Goal: Task Accomplishment & Management: Complete application form

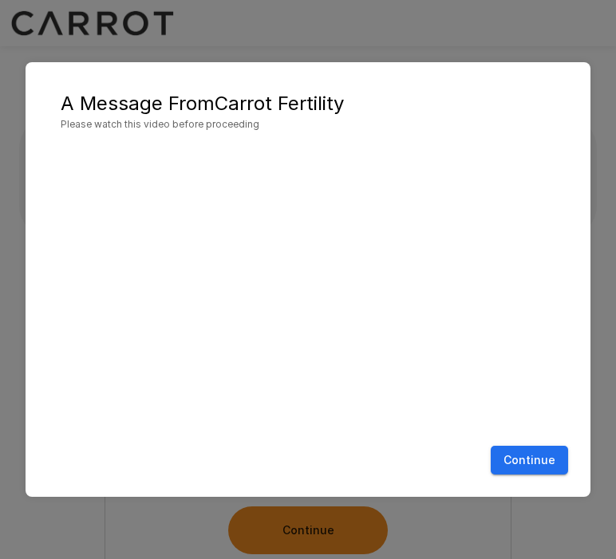
click at [542, 457] on button "Continue" at bounding box center [528, 461] width 77 height 30
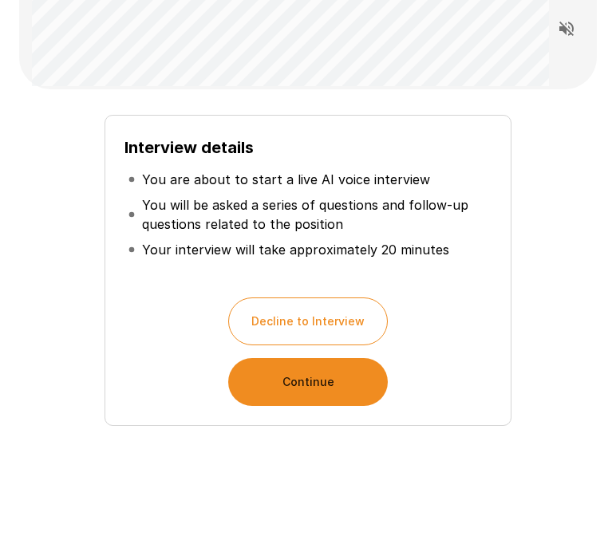
scroll to position [84, 0]
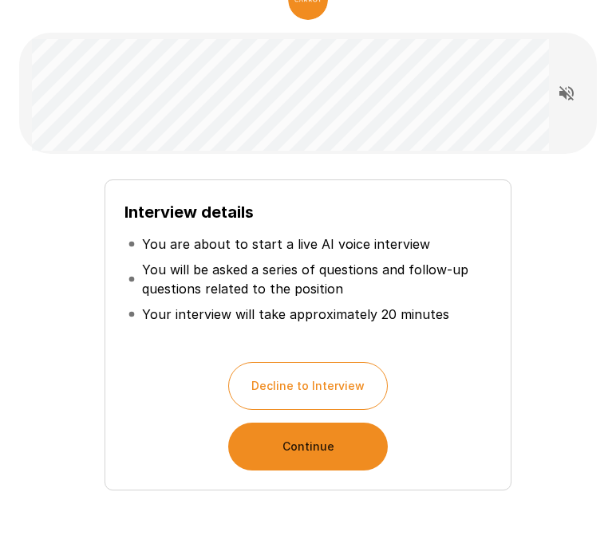
click at [311, 444] on button "Continue" at bounding box center [307, 447] width 159 height 48
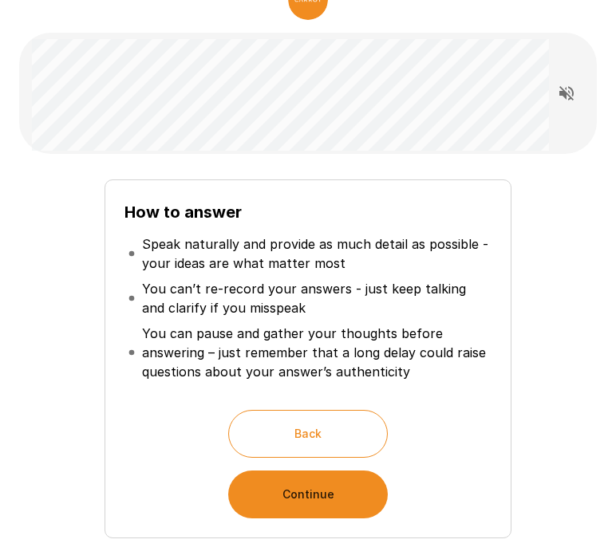
scroll to position [85, 0]
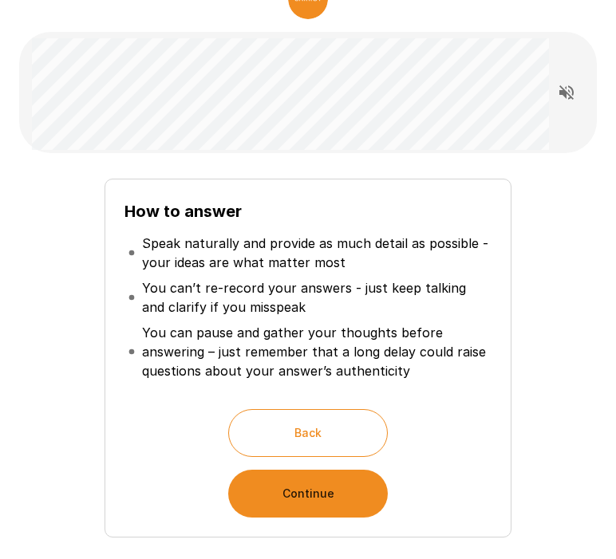
click at [317, 496] on button "Continue" at bounding box center [307, 494] width 159 height 48
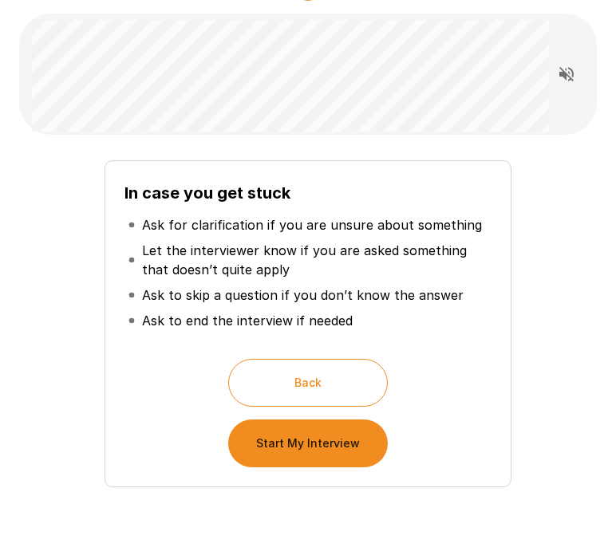
scroll to position [104, 0]
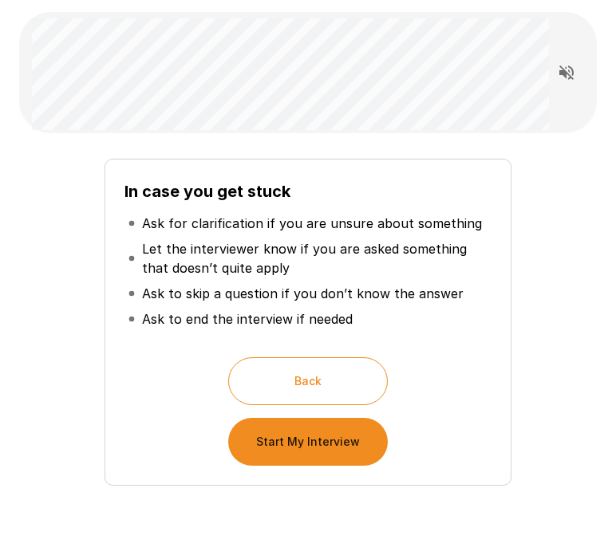
click at [316, 451] on button "Start My Interview" at bounding box center [307, 442] width 159 height 48
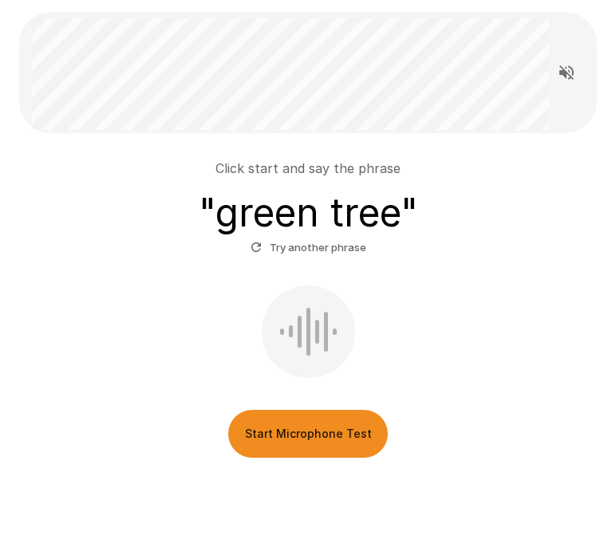
click at [309, 429] on button "Start Microphone Test" at bounding box center [307, 434] width 159 height 48
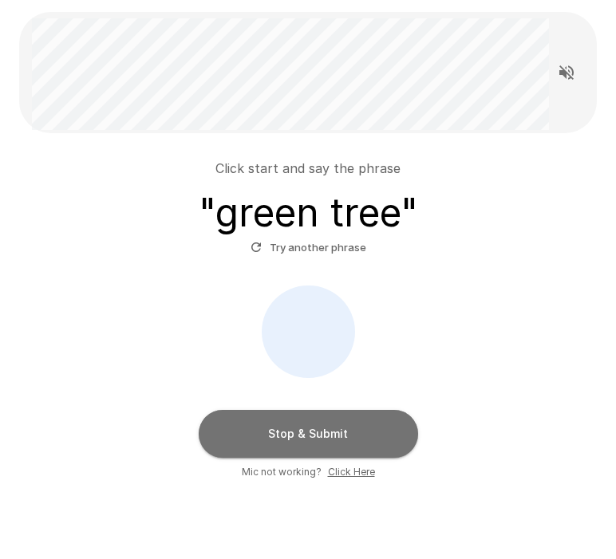
click at [309, 429] on button "Stop & Submit" at bounding box center [308, 434] width 219 height 48
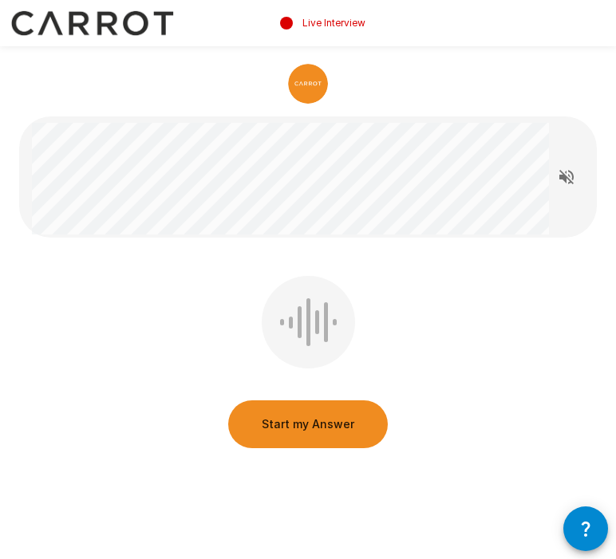
click at [313, 421] on button "Start my Answer" at bounding box center [307, 424] width 159 height 48
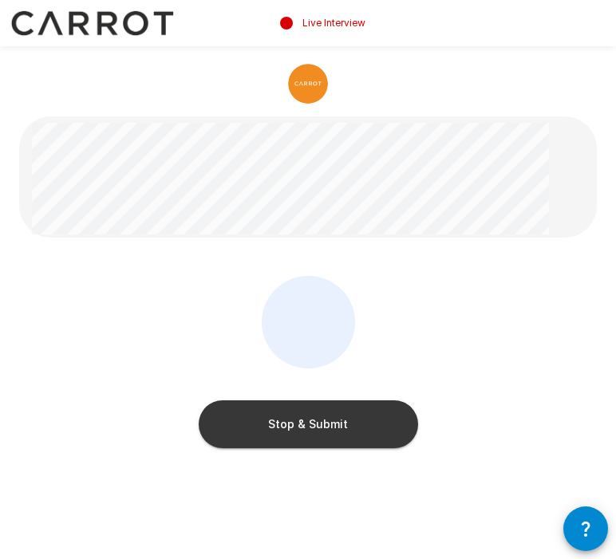
click at [329, 432] on button "Stop & Submit" at bounding box center [308, 424] width 219 height 48
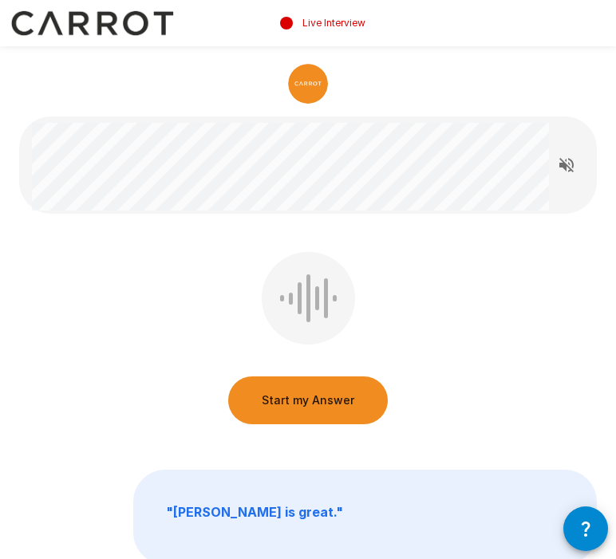
click at [333, 399] on button "Start my Answer" at bounding box center [307, 400] width 159 height 48
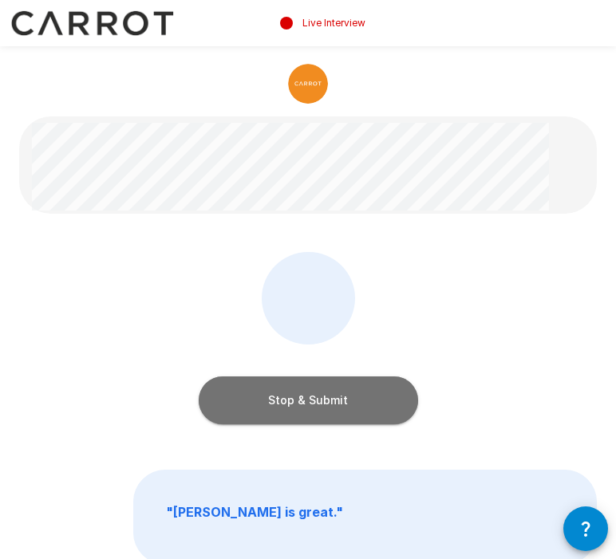
click at [327, 397] on button "Stop & Submit" at bounding box center [308, 400] width 219 height 48
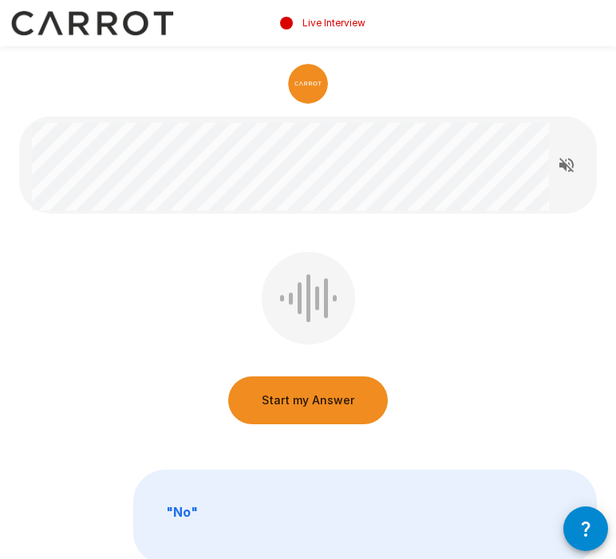
click at [324, 405] on button "Start my Answer" at bounding box center [307, 400] width 159 height 48
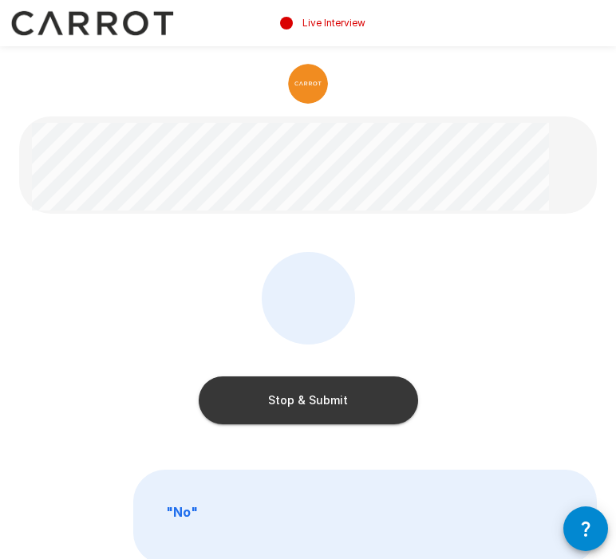
click at [328, 399] on button "Stop & Submit" at bounding box center [308, 400] width 219 height 48
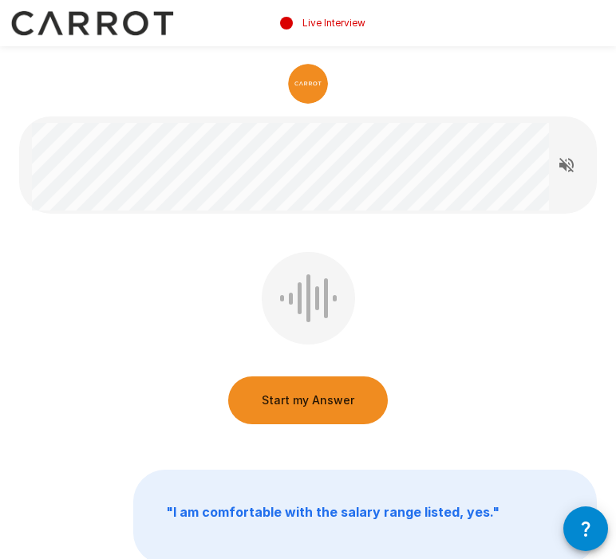
click at [329, 402] on button "Start my Answer" at bounding box center [307, 400] width 159 height 48
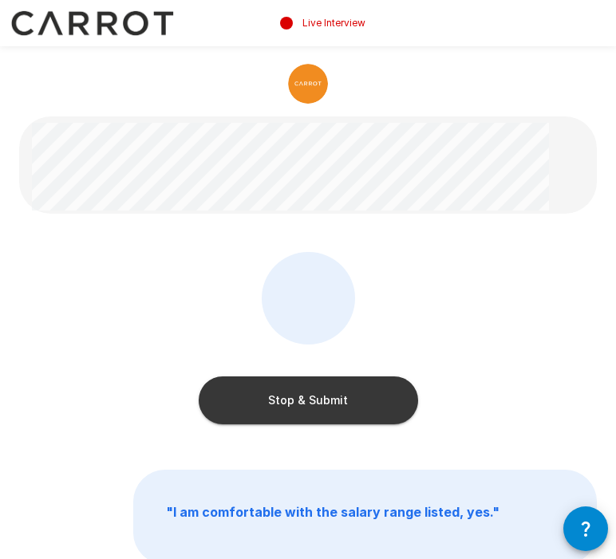
click at [325, 404] on button "Stop & Submit" at bounding box center [308, 400] width 219 height 48
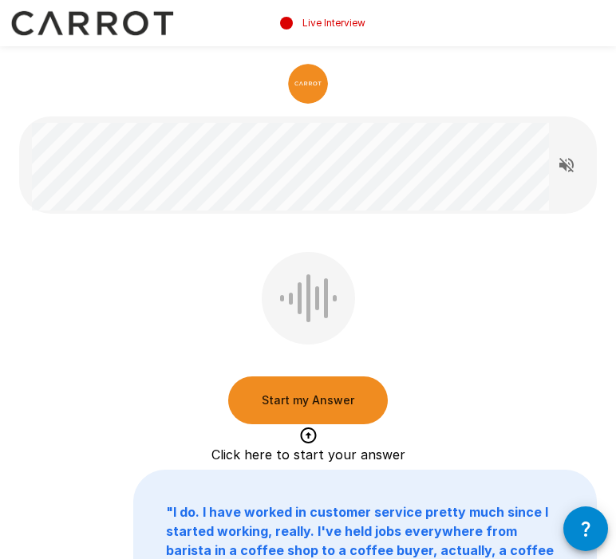
click at [330, 408] on button "Start my Answer" at bounding box center [307, 400] width 159 height 48
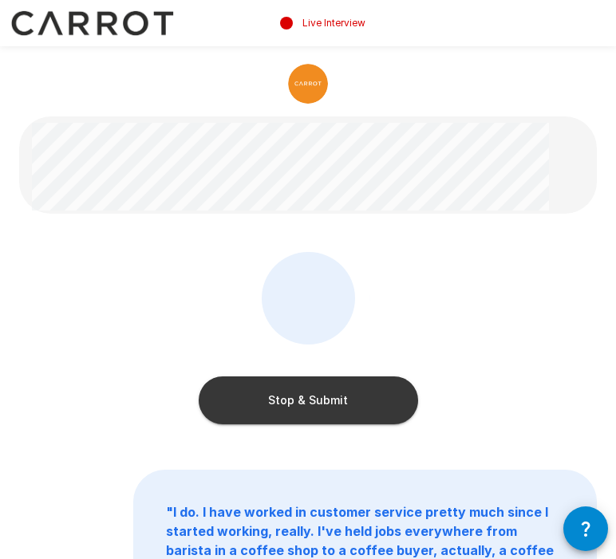
click at [330, 408] on button "Stop & Submit" at bounding box center [308, 400] width 219 height 48
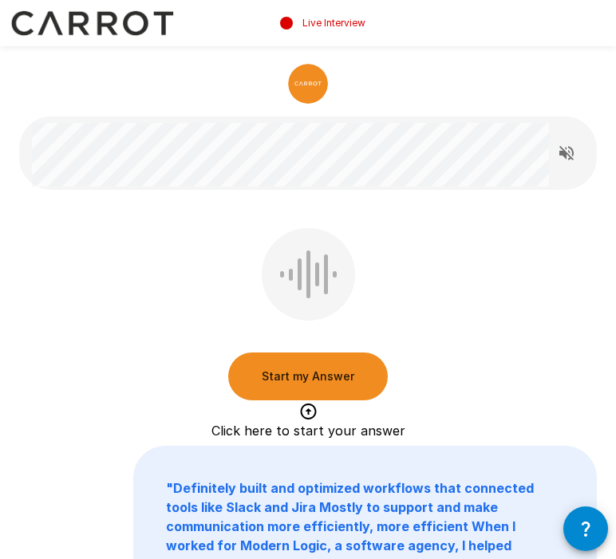
click at [281, 379] on button "Start my Answer" at bounding box center [307, 376] width 159 height 48
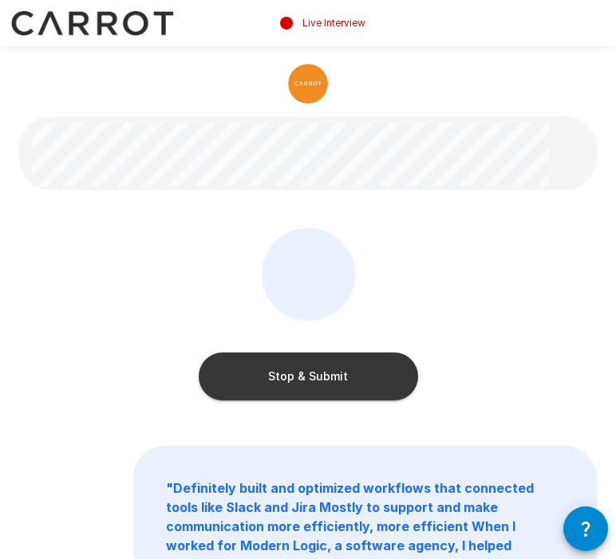
click at [254, 345] on div "Stop & Submit" at bounding box center [308, 361] width 219 height 80
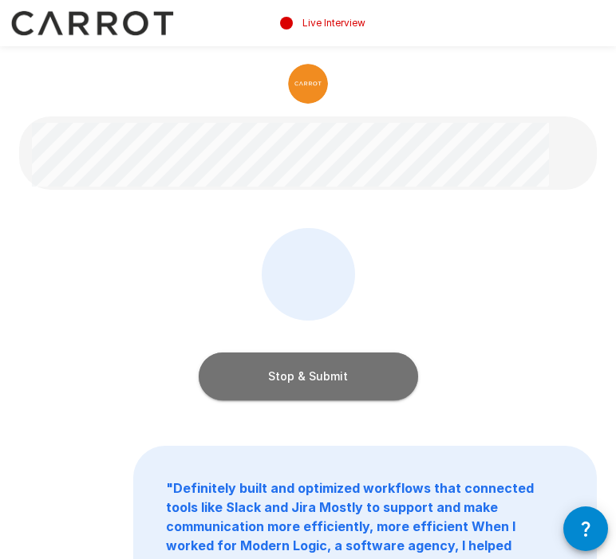
click at [263, 367] on button "Stop & Submit" at bounding box center [308, 376] width 219 height 48
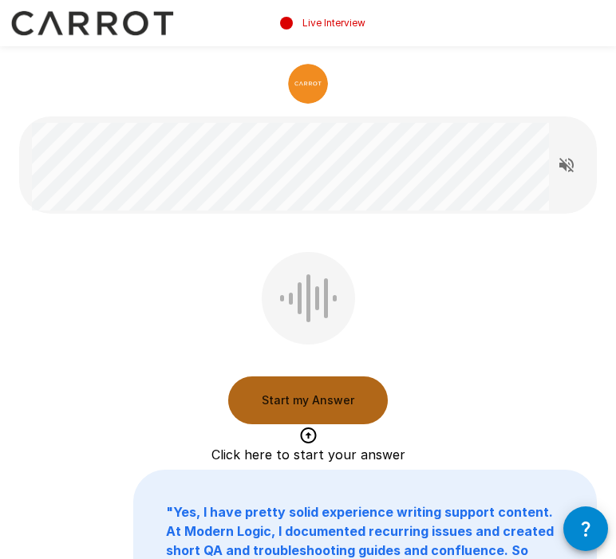
click at [329, 399] on button "Start my Answer" at bounding box center [307, 400] width 159 height 48
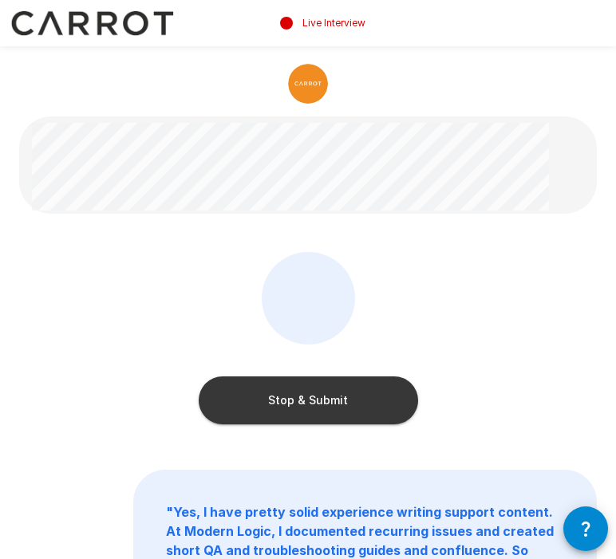
click at [360, 395] on button "Stop & Submit" at bounding box center [308, 400] width 219 height 48
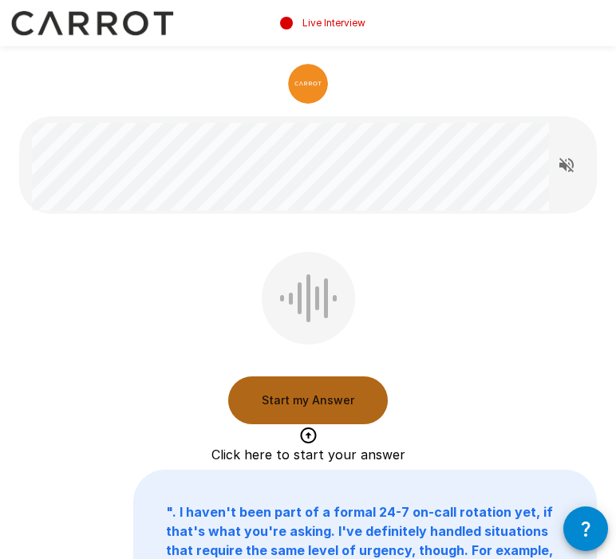
click at [323, 404] on button "Start my Answer" at bounding box center [307, 400] width 159 height 48
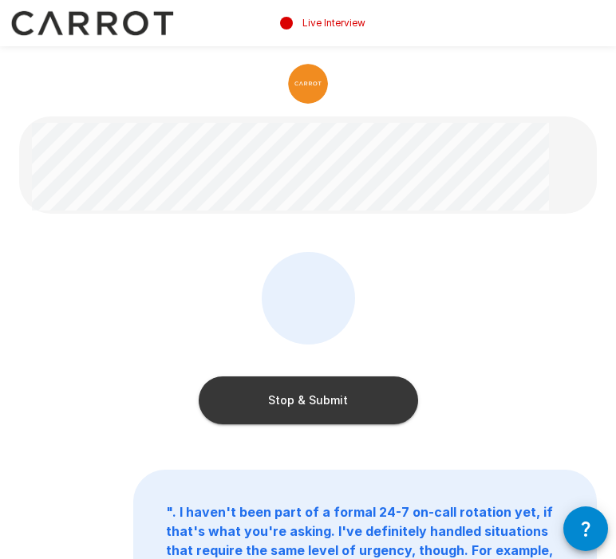
click at [341, 407] on button "Stop & Submit" at bounding box center [308, 400] width 219 height 48
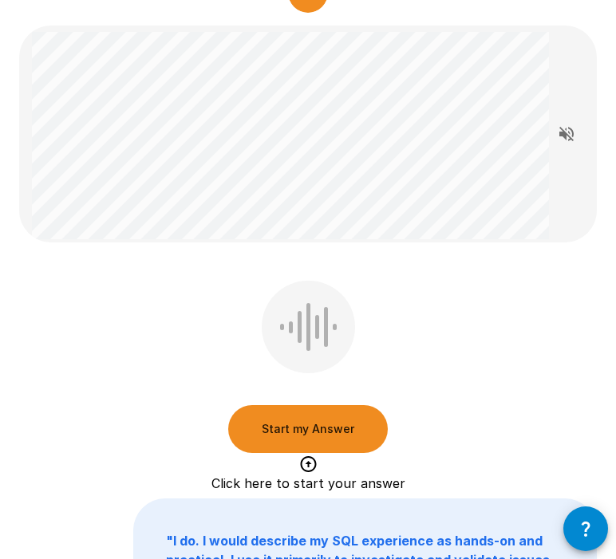
scroll to position [90, 0]
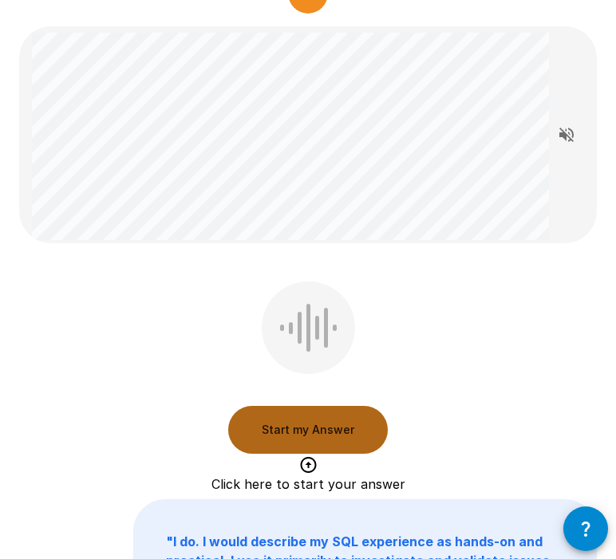
click at [338, 425] on button "Start my Answer" at bounding box center [307, 430] width 159 height 48
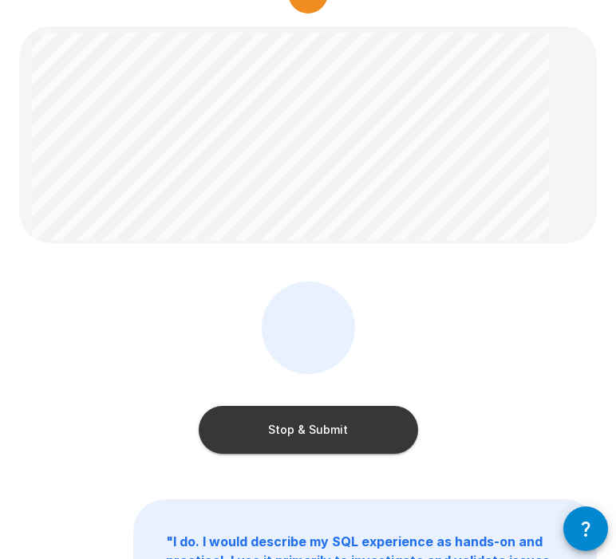
click at [325, 419] on button "Stop & Submit" at bounding box center [308, 430] width 219 height 48
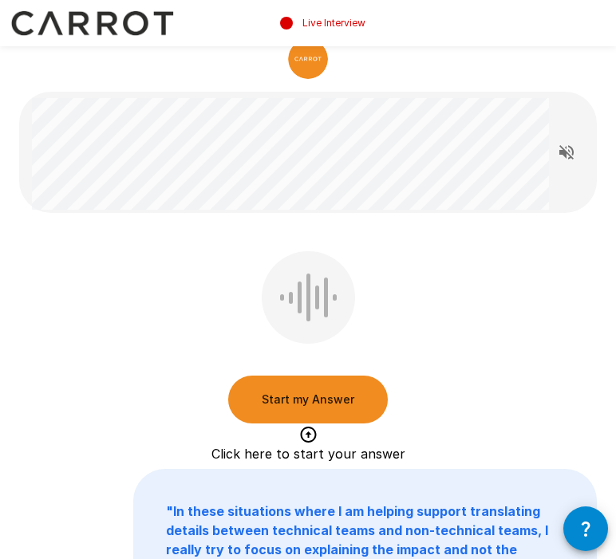
scroll to position [27, 0]
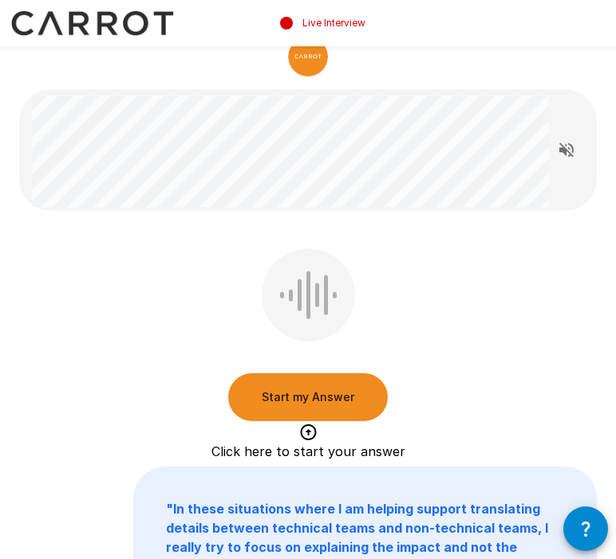
click at [340, 402] on button "Start my Answer" at bounding box center [307, 397] width 159 height 48
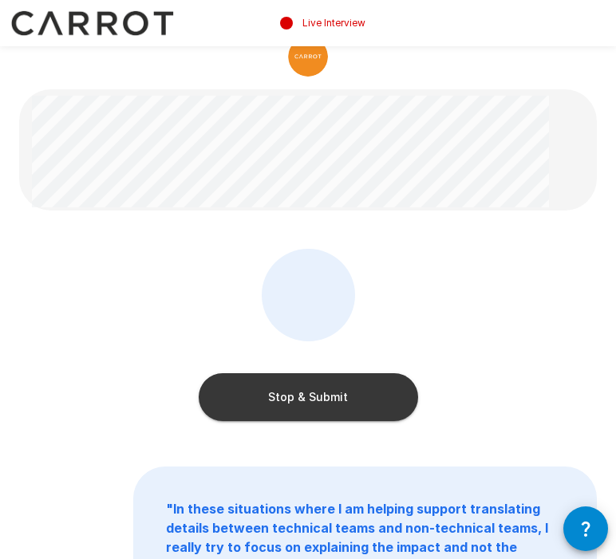
click at [338, 404] on button "Stop & Submit" at bounding box center [308, 397] width 219 height 48
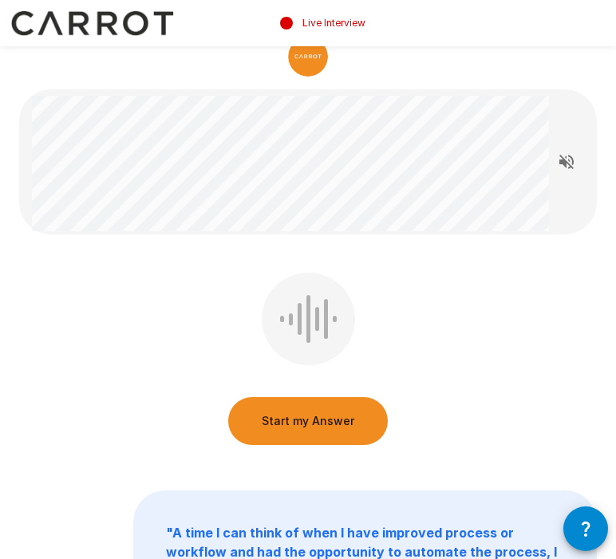
click at [344, 426] on button "Start my Answer" at bounding box center [307, 421] width 159 height 48
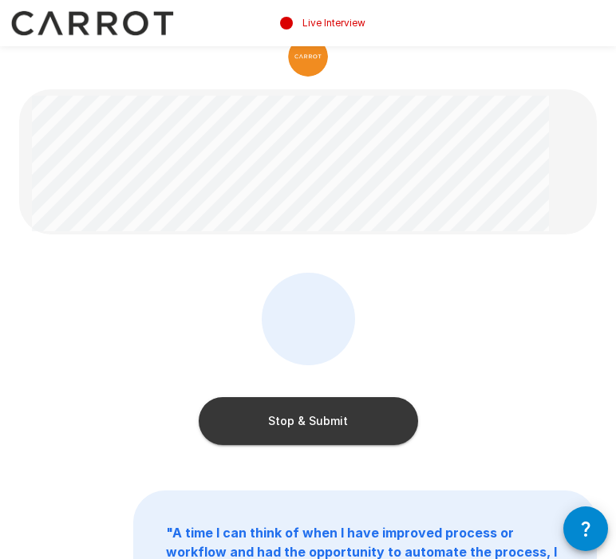
click at [344, 426] on button "Stop & Submit" at bounding box center [308, 421] width 219 height 48
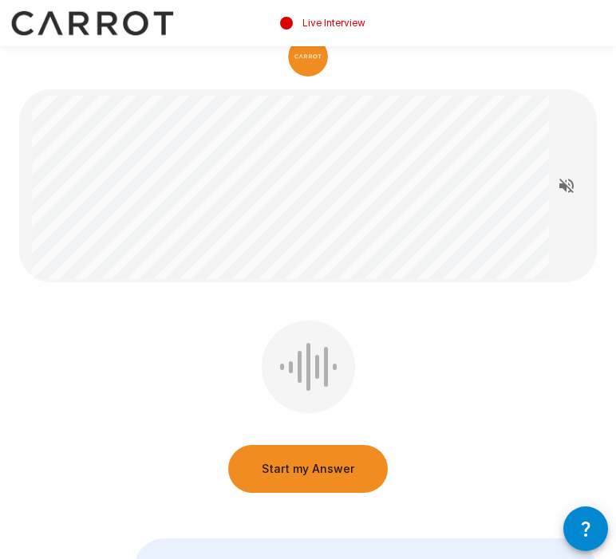
click at [287, 471] on button "Start my Answer" at bounding box center [307, 469] width 159 height 48
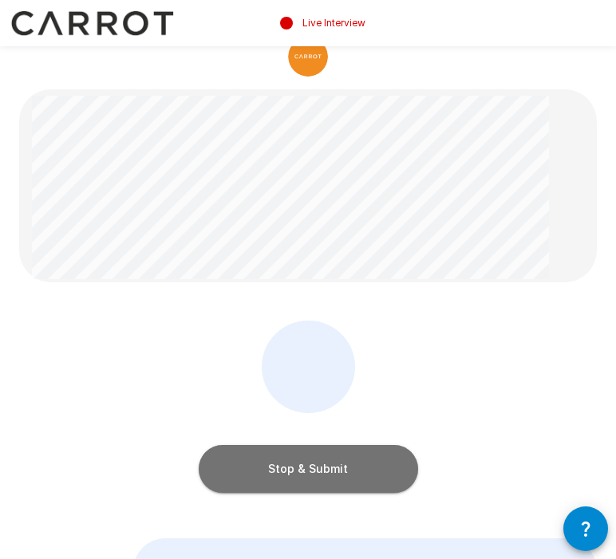
click at [307, 478] on button "Stop & Submit" at bounding box center [308, 469] width 219 height 48
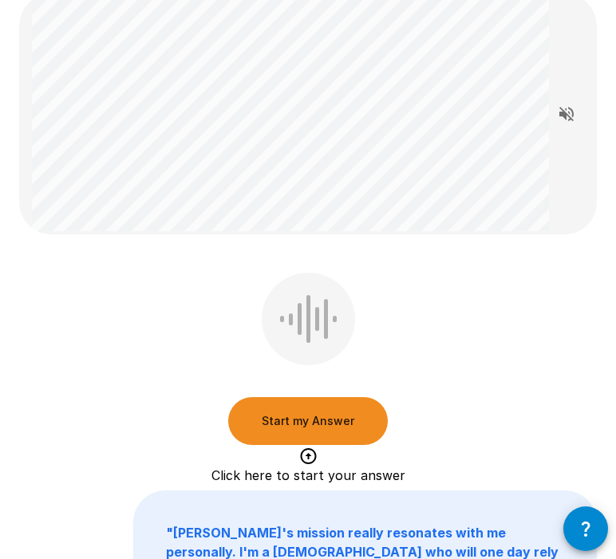
scroll to position [142, 0]
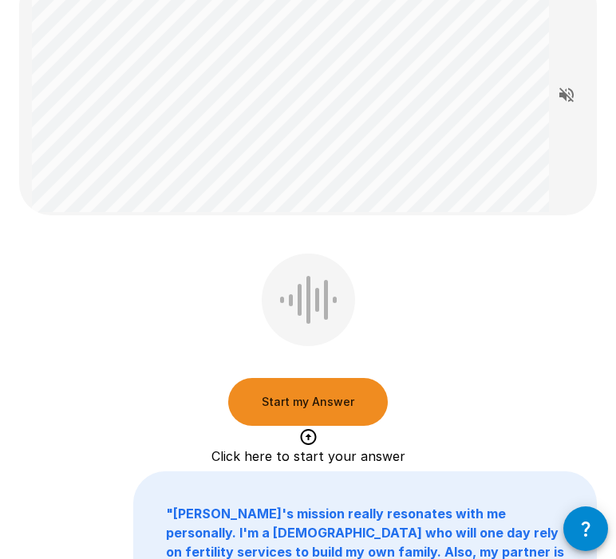
click at [274, 411] on button "Start my Answer" at bounding box center [307, 402] width 159 height 48
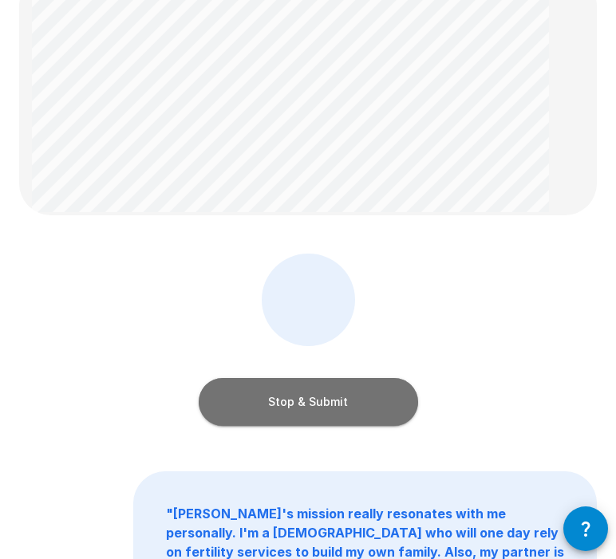
click at [317, 395] on button "Stop & Submit" at bounding box center [308, 402] width 219 height 48
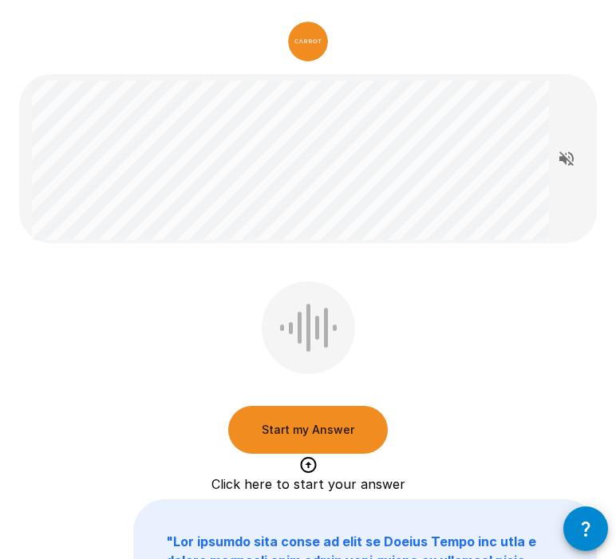
scroll to position [0, 0]
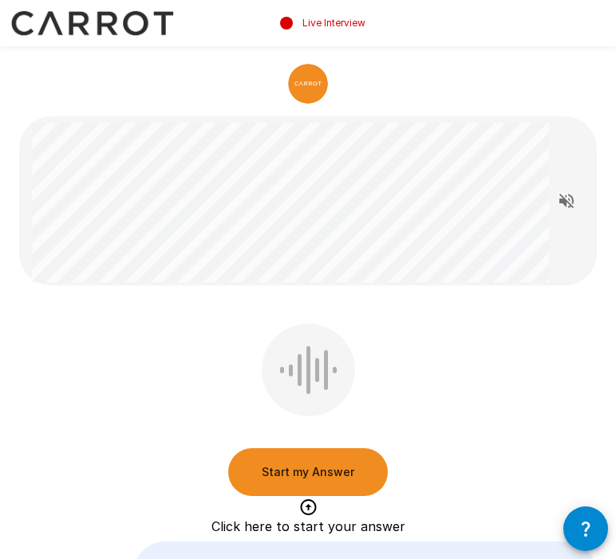
click at [285, 472] on button "Start my Answer" at bounding box center [307, 472] width 159 height 48
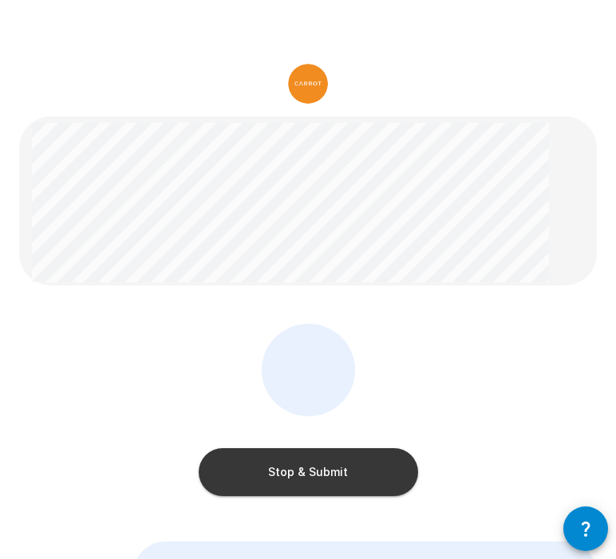
scroll to position [90, 0]
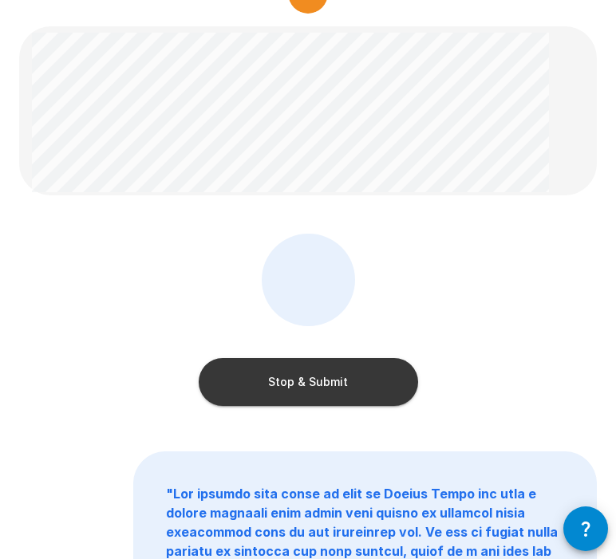
click at [305, 376] on button "Stop & Submit" at bounding box center [308, 382] width 219 height 48
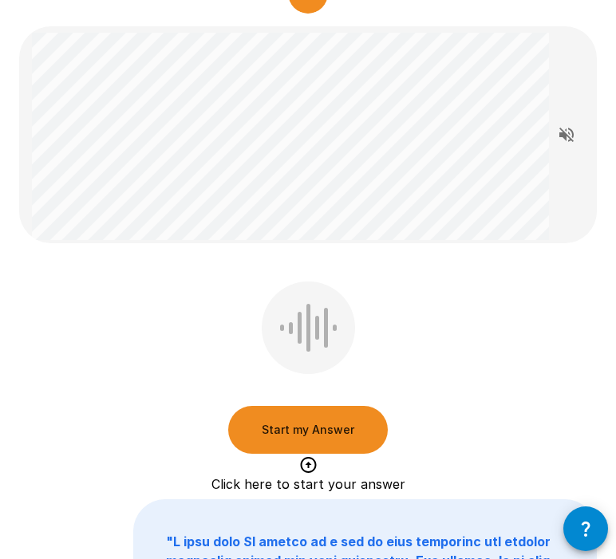
click at [449, 335] on div "Start my Answer Click here to start your answer" at bounding box center [307, 370] width 577 height 179
click at [313, 439] on button "Start my Answer" at bounding box center [307, 430] width 159 height 48
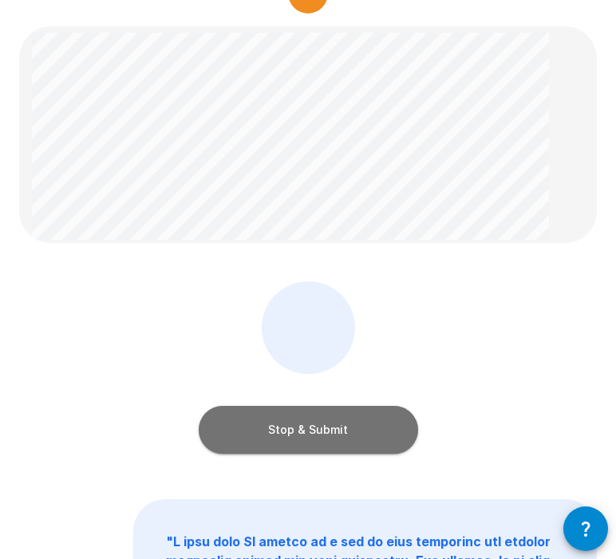
click at [316, 447] on button "Stop & Submit" at bounding box center [308, 430] width 219 height 48
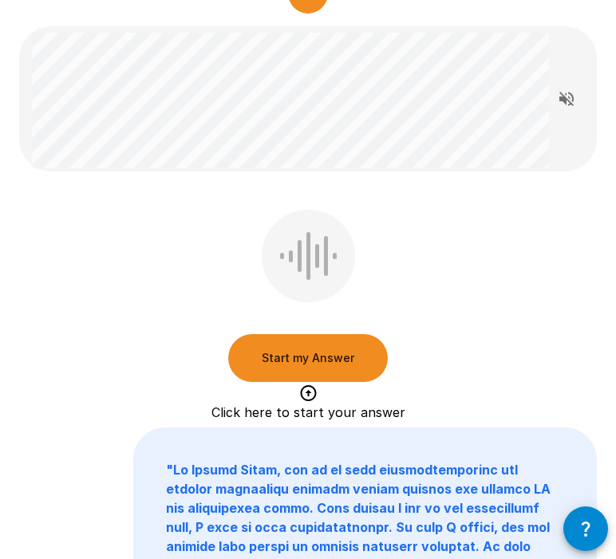
click at [321, 358] on button "Start my Answer" at bounding box center [307, 358] width 159 height 48
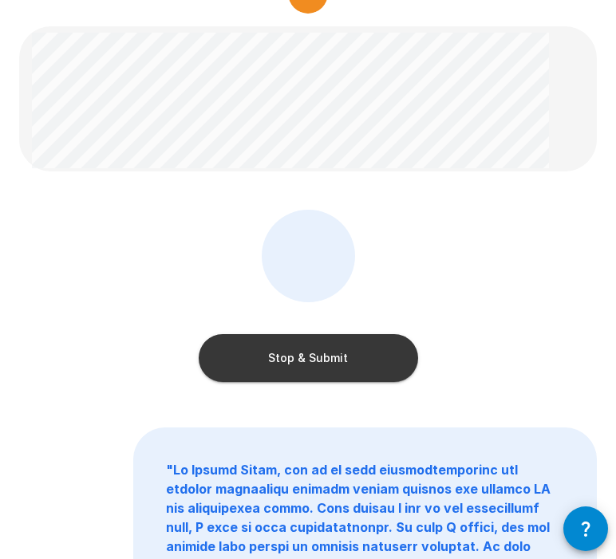
click at [288, 360] on button "Stop & Submit" at bounding box center [308, 358] width 219 height 48
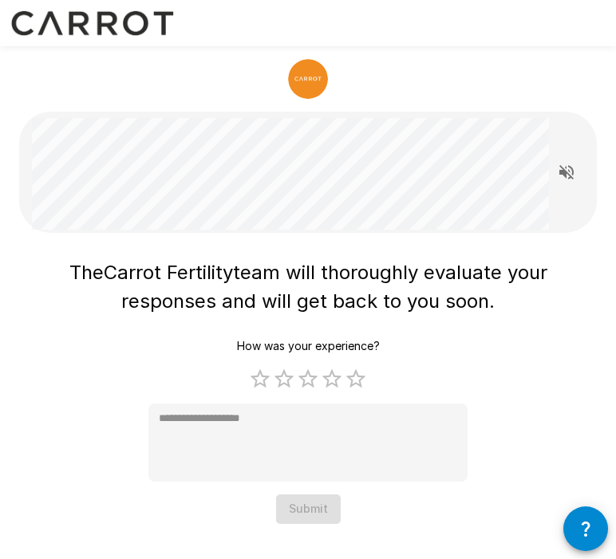
scroll to position [4, 0]
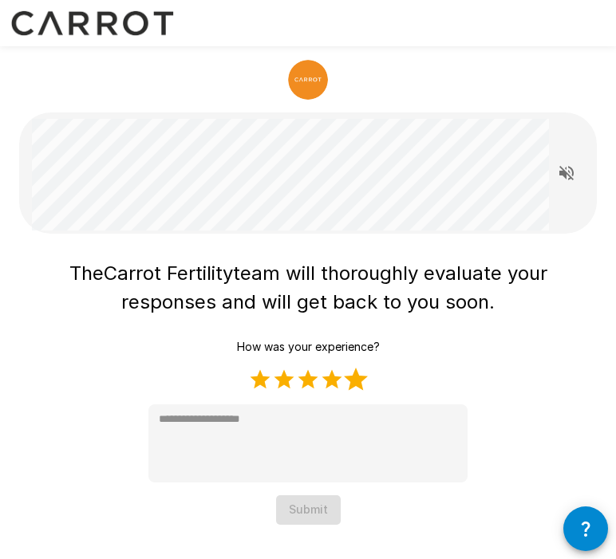
click at [356, 381] on label "5 Stars" at bounding box center [356, 380] width 24 height 24
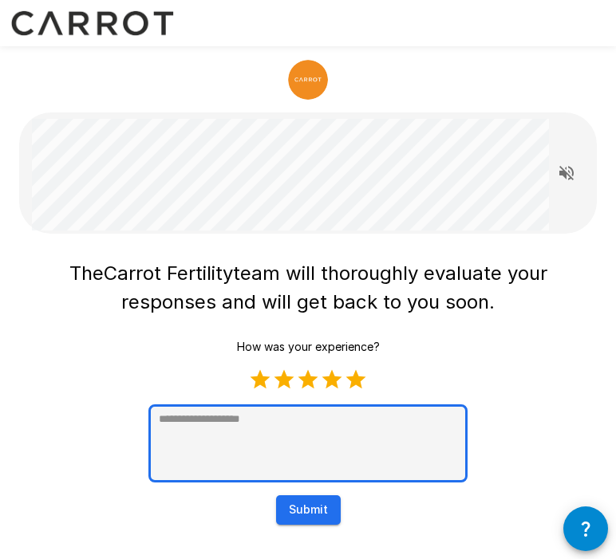
click at [391, 463] on textarea at bounding box center [307, 443] width 319 height 78
type textarea "*"
paste textarea "**********"
type textarea "**********"
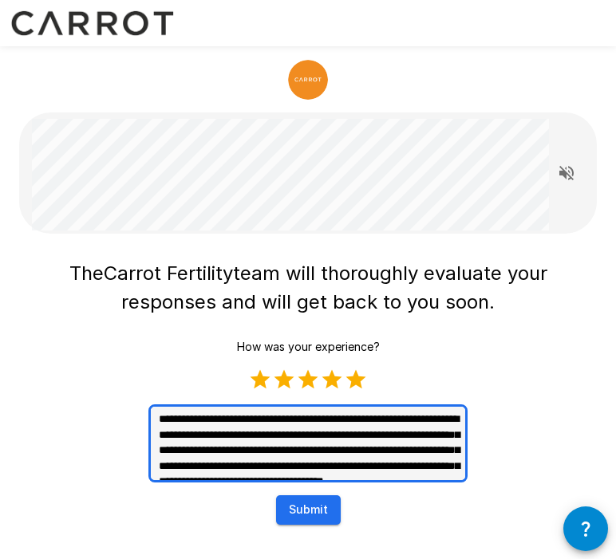
type textarea "*"
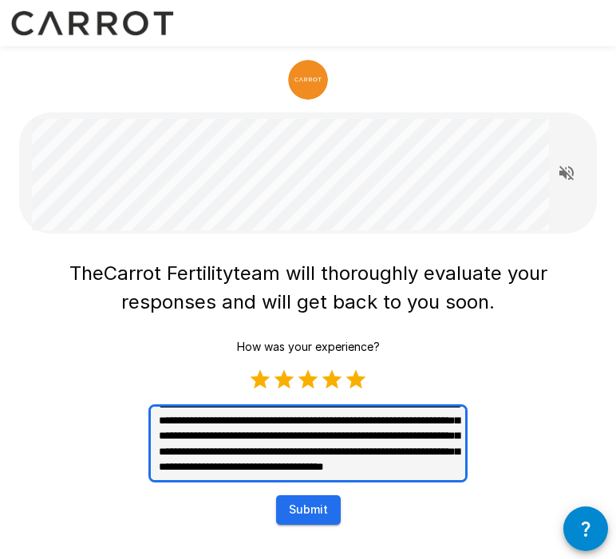
scroll to position [45, 0]
type textarea "**********"
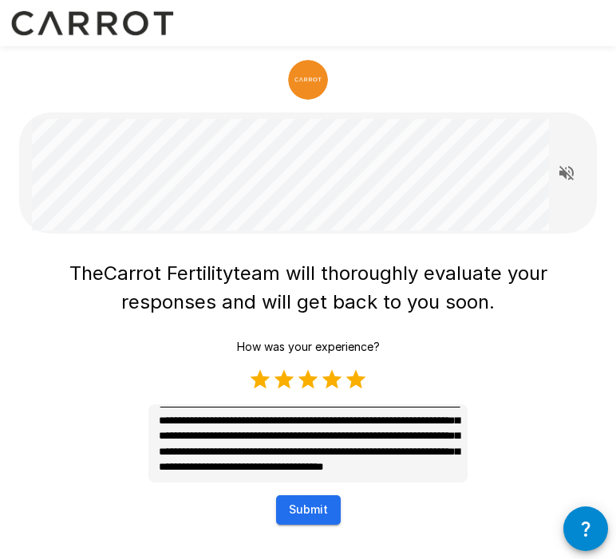
type textarea "*"
click at [315, 510] on button "Submit" at bounding box center [308, 510] width 65 height 30
